Goal: Task Accomplishment & Management: Manage account settings

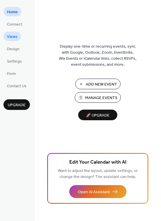
click at [13, 36] on span "Views" at bounding box center [12, 37] width 11 height 6
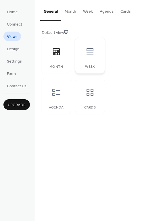
click at [89, 53] on icon at bounding box center [89, 51] width 7 height 7
click at [63, 95] on div at bounding box center [56, 92] width 17 height 17
click at [93, 92] on icon at bounding box center [89, 92] width 9 height 9
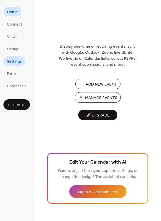
click at [14, 60] on span "Settings" at bounding box center [14, 62] width 15 height 6
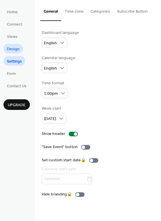
click at [13, 50] on span "Design" at bounding box center [13, 49] width 13 height 6
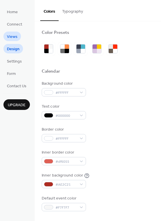
click at [14, 37] on span "Views" at bounding box center [12, 37] width 11 height 6
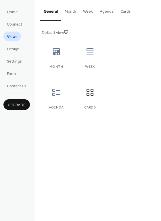
click at [69, 10] on button "Month" at bounding box center [70, 10] width 18 height 20
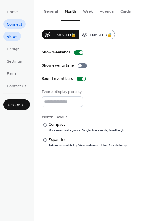
click at [11, 23] on span "Connect" at bounding box center [14, 25] width 15 height 6
